Goal: Information Seeking & Learning: Check status

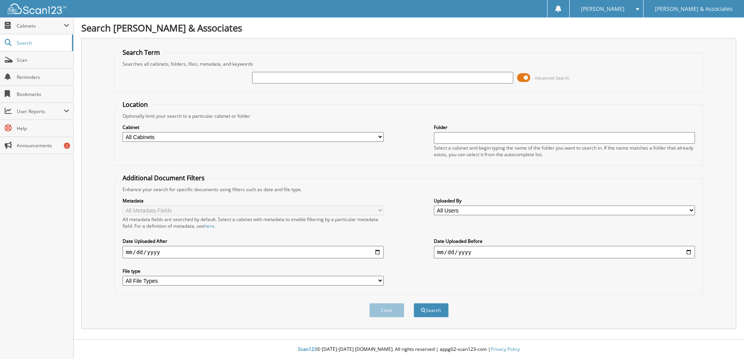
click at [265, 78] on input "text" at bounding box center [382, 78] width 261 height 12
type input "[US_VEHICLE_IDENTIFICATION_NUMBER]"
click at [429, 307] on button "Search" at bounding box center [431, 310] width 35 height 14
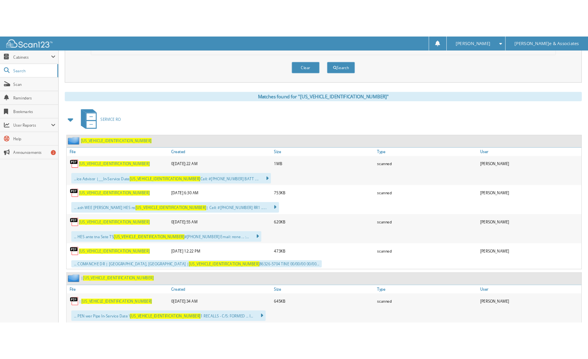
scroll to position [272, 0]
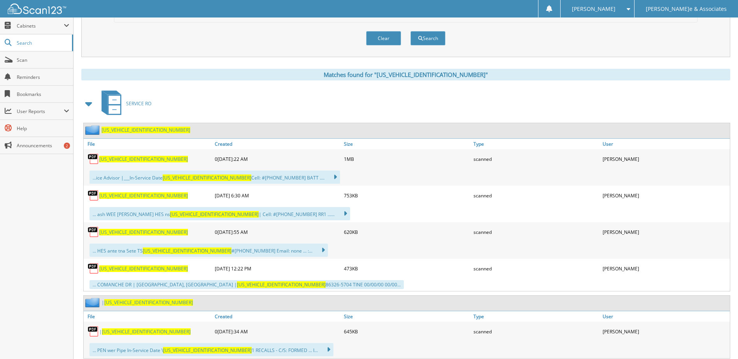
click at [125, 158] on span "[US_VEHICLE_IDENTIFICATION_NUMBER]" at bounding box center [143, 159] width 89 height 7
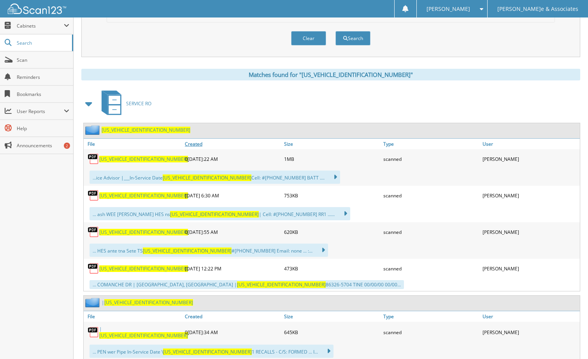
click at [195, 144] on link "Created" at bounding box center [232, 144] width 99 height 11
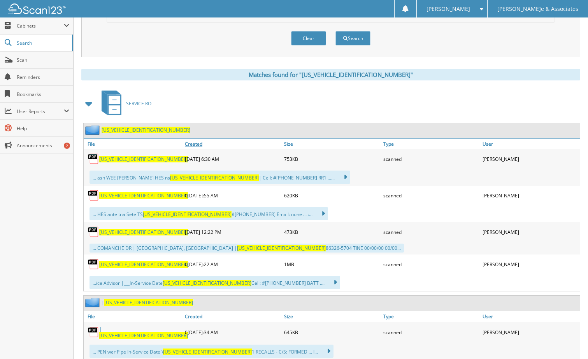
click at [195, 144] on link "Created" at bounding box center [232, 144] width 99 height 11
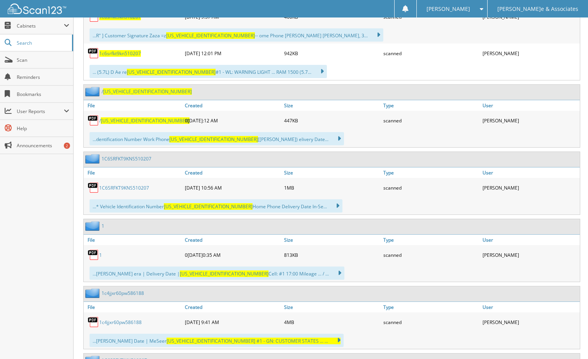
scroll to position [661, 0]
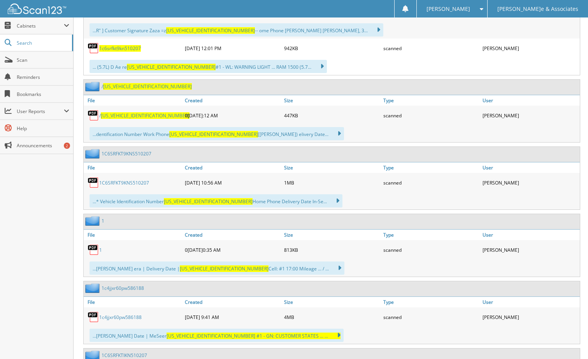
click at [125, 180] on link "1C6SRFKT9KNS510207" at bounding box center [124, 183] width 50 height 7
click at [95, 252] on img at bounding box center [94, 250] width 12 height 12
click at [93, 249] on img at bounding box center [94, 250] width 12 height 12
click at [195, 247] on div "08-28-2025 10:35 AM" at bounding box center [232, 250] width 99 height 16
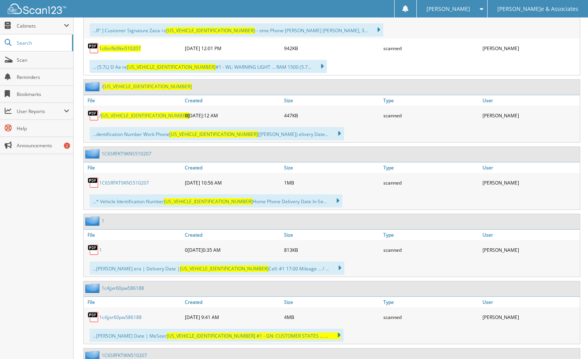
click at [123, 182] on link "1C6SRFKT9KNS510207" at bounding box center [124, 183] width 50 height 7
